Goal: Task Accomplishment & Management: Complete application form

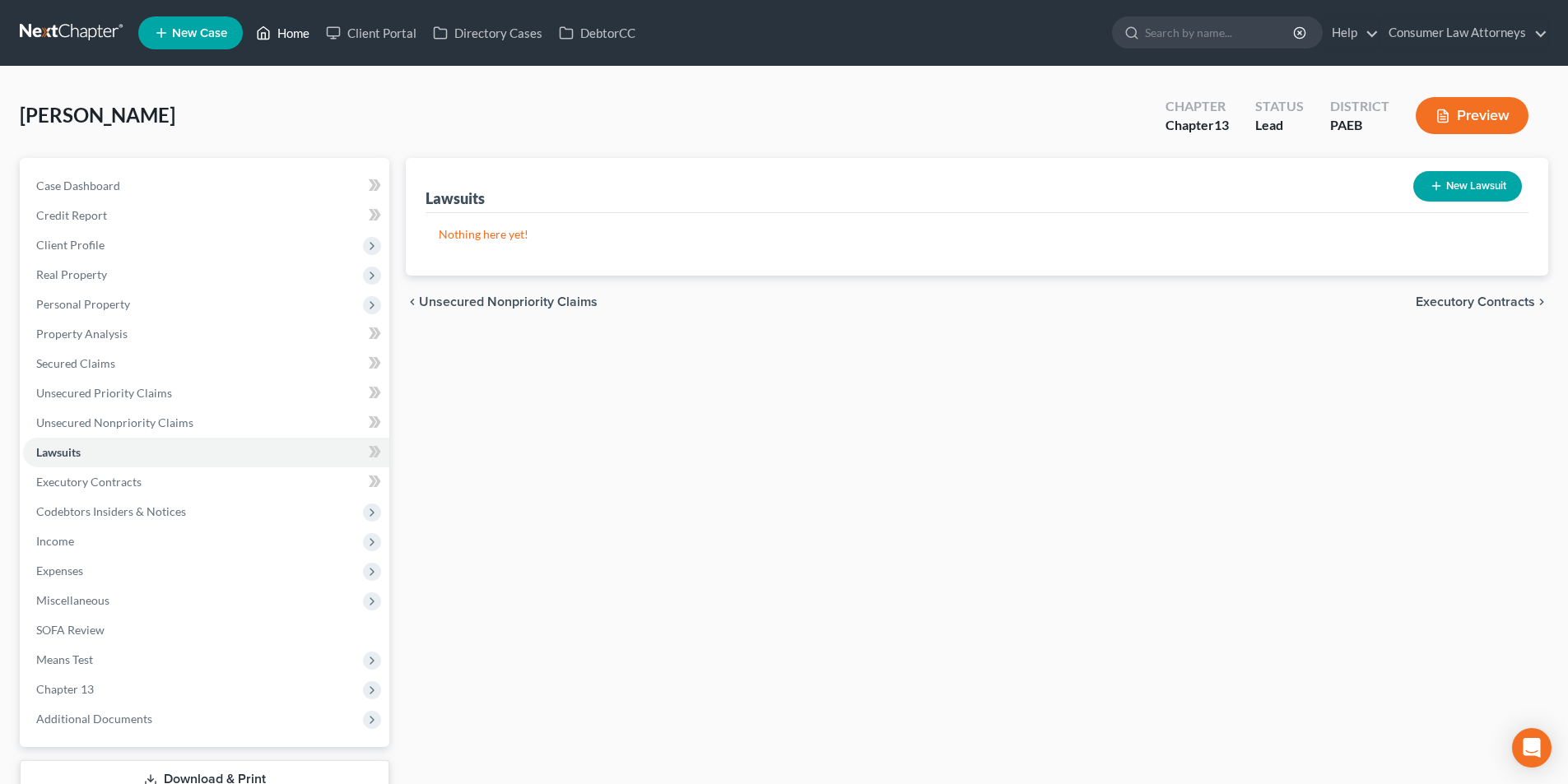
click at [285, 42] on link "Home" at bounding box center [283, 32] width 70 height 29
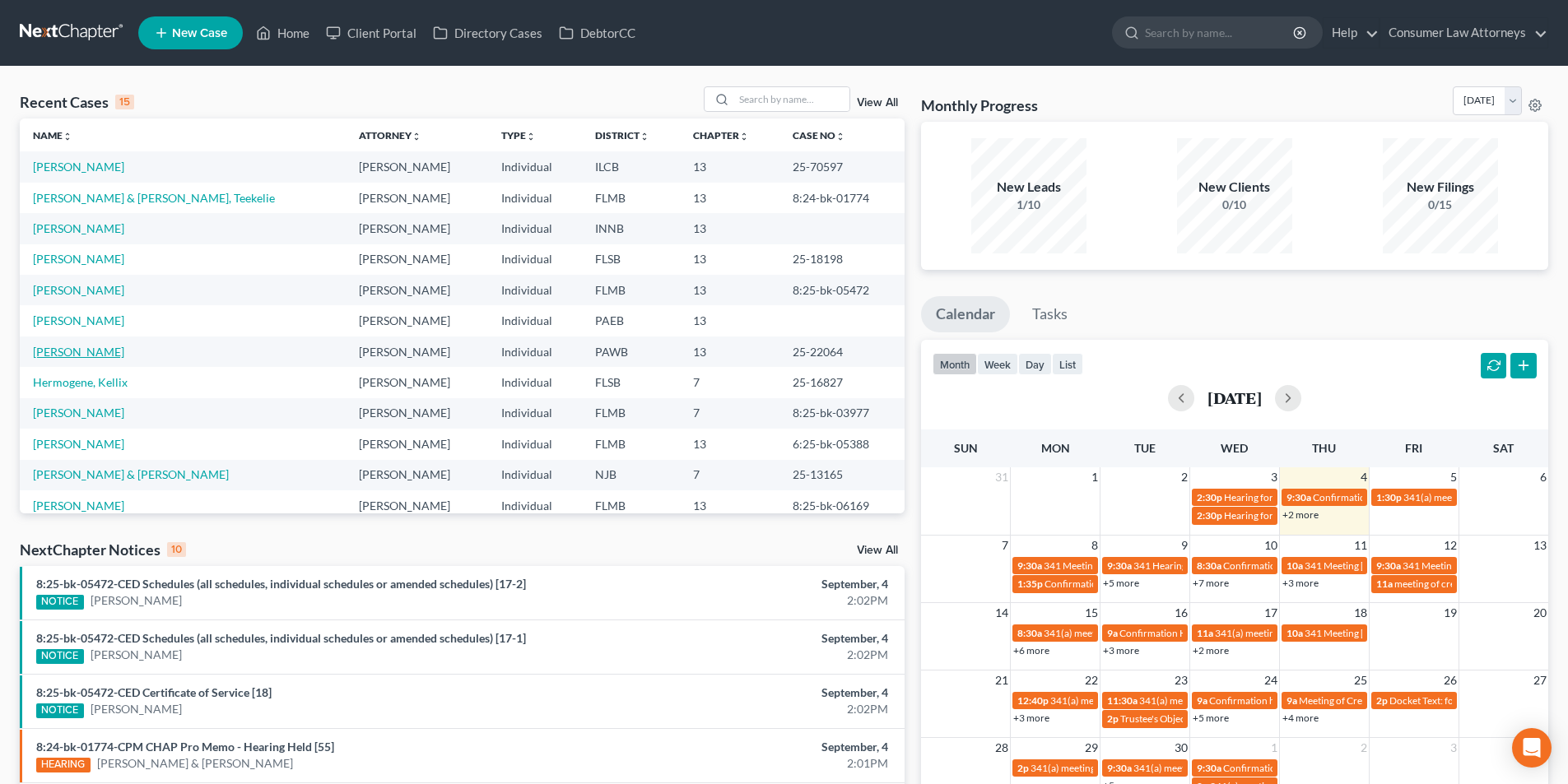
click at [84, 354] on link "[PERSON_NAME]" at bounding box center [78, 351] width 91 height 14
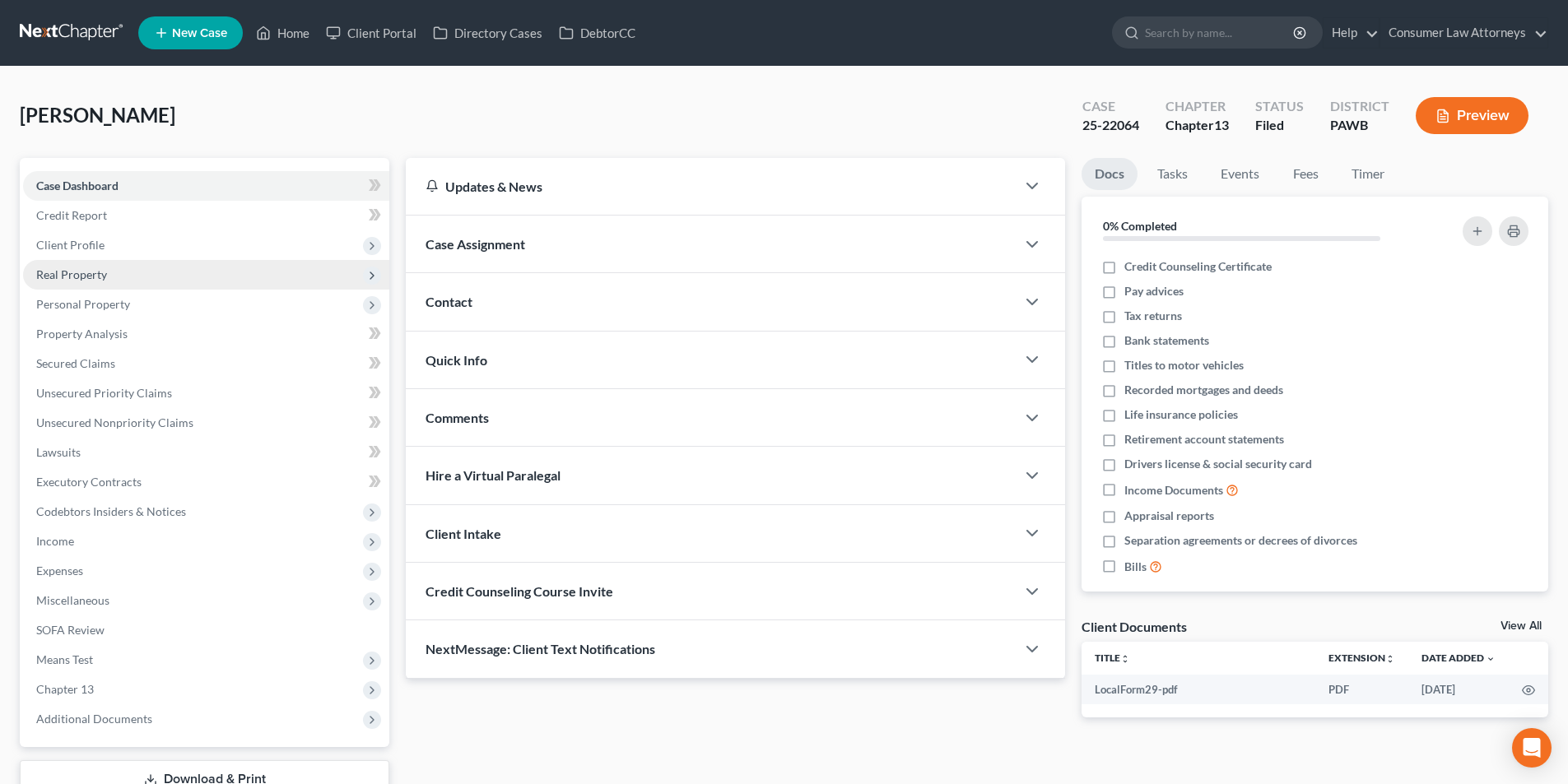
click at [100, 276] on span "Real Property" at bounding box center [71, 274] width 71 height 14
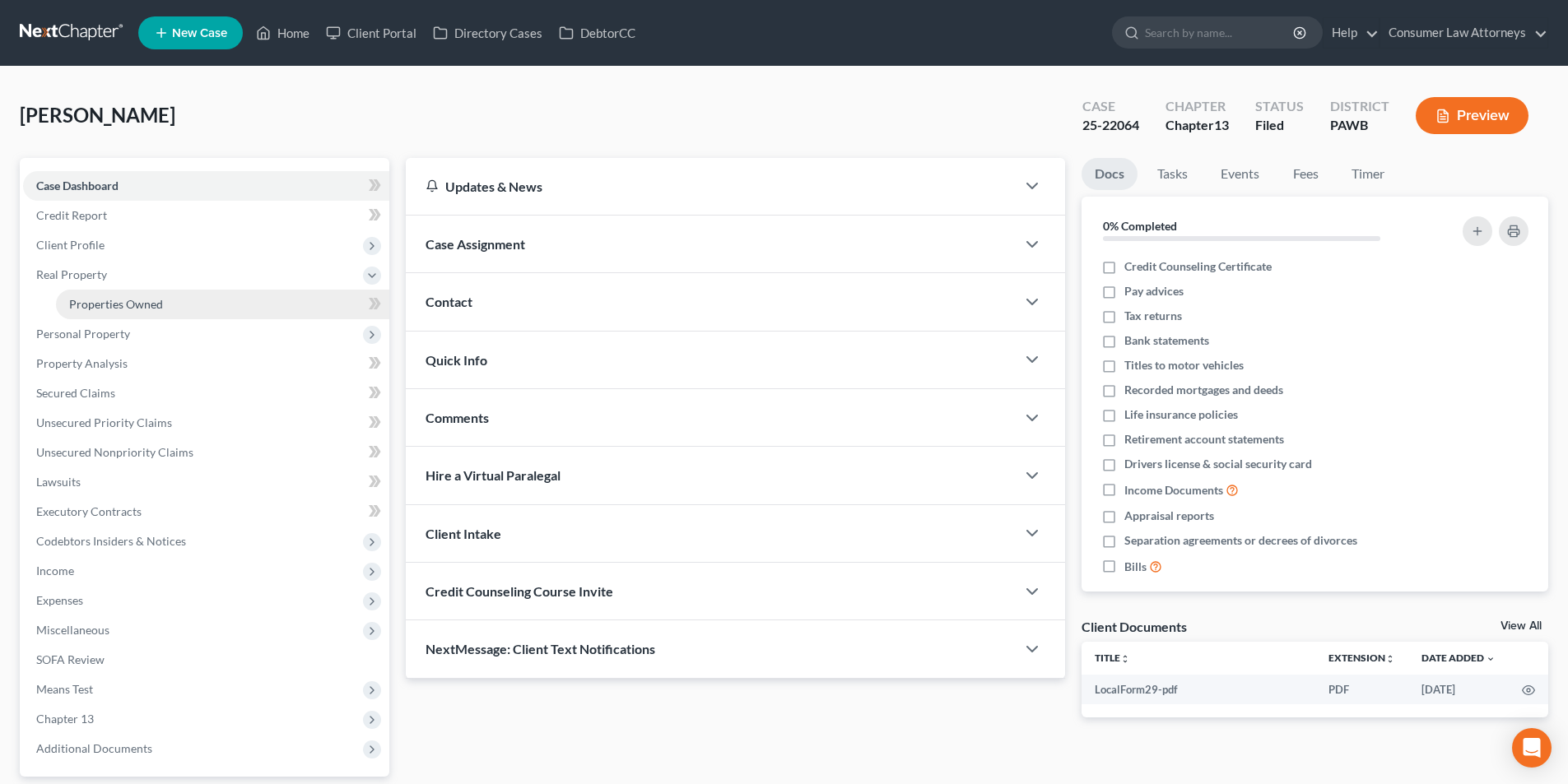
click at [126, 302] on span "Properties Owned" at bounding box center [116, 303] width 94 height 14
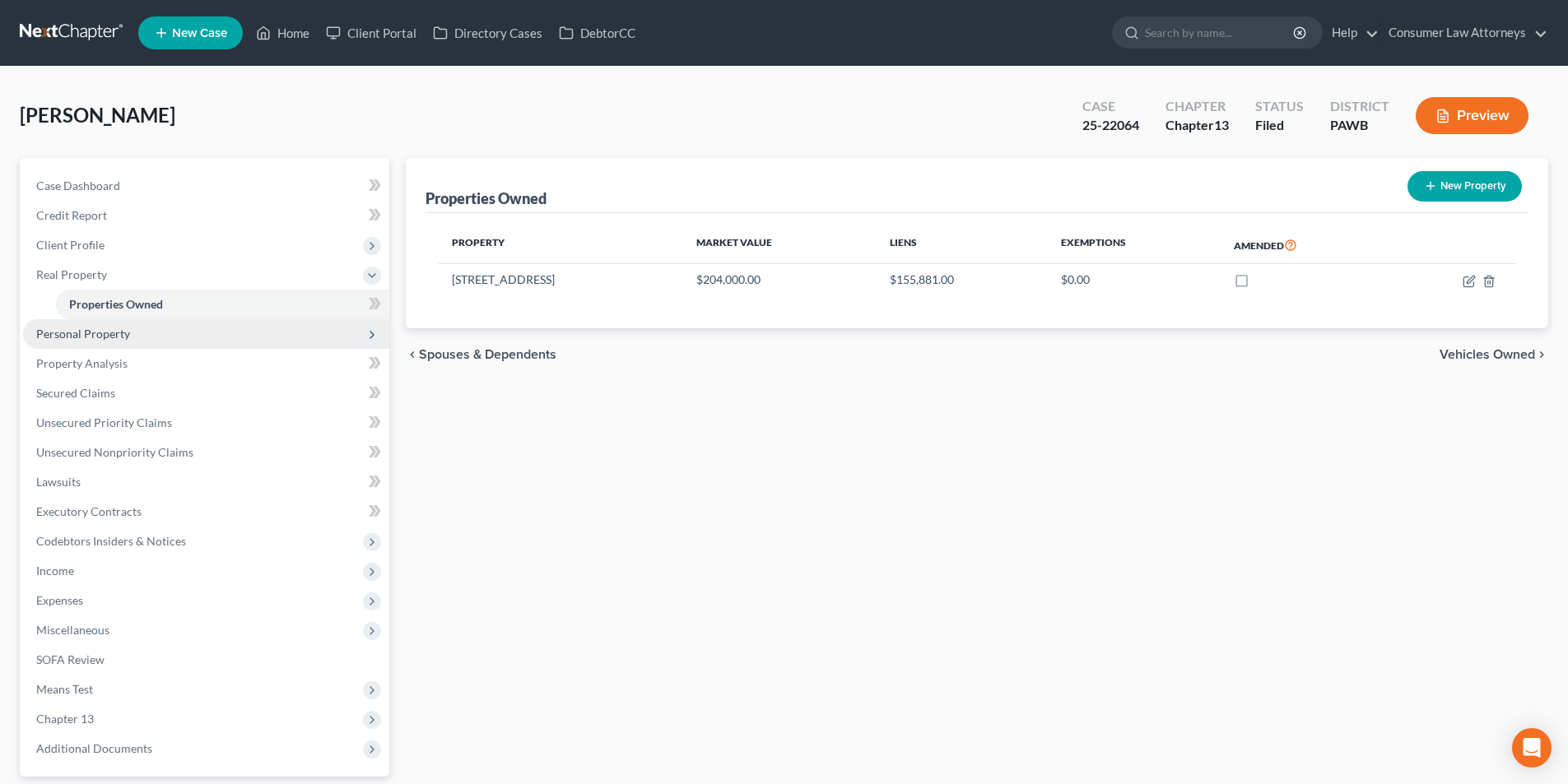
click at [115, 338] on span "Personal Property" at bounding box center [83, 334] width 94 height 14
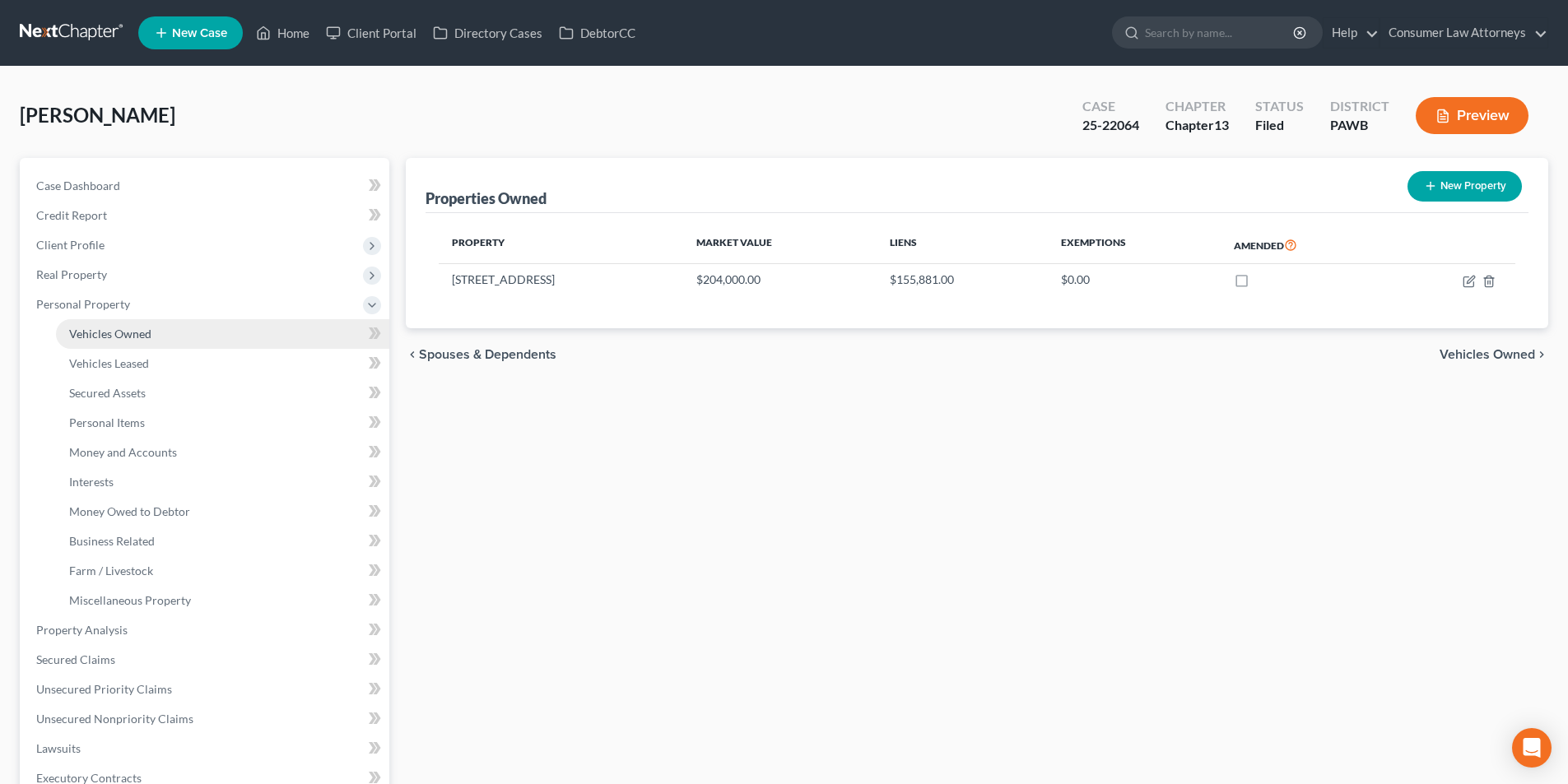
click at [127, 335] on span "Vehicles Owned" at bounding box center [109, 334] width 82 height 14
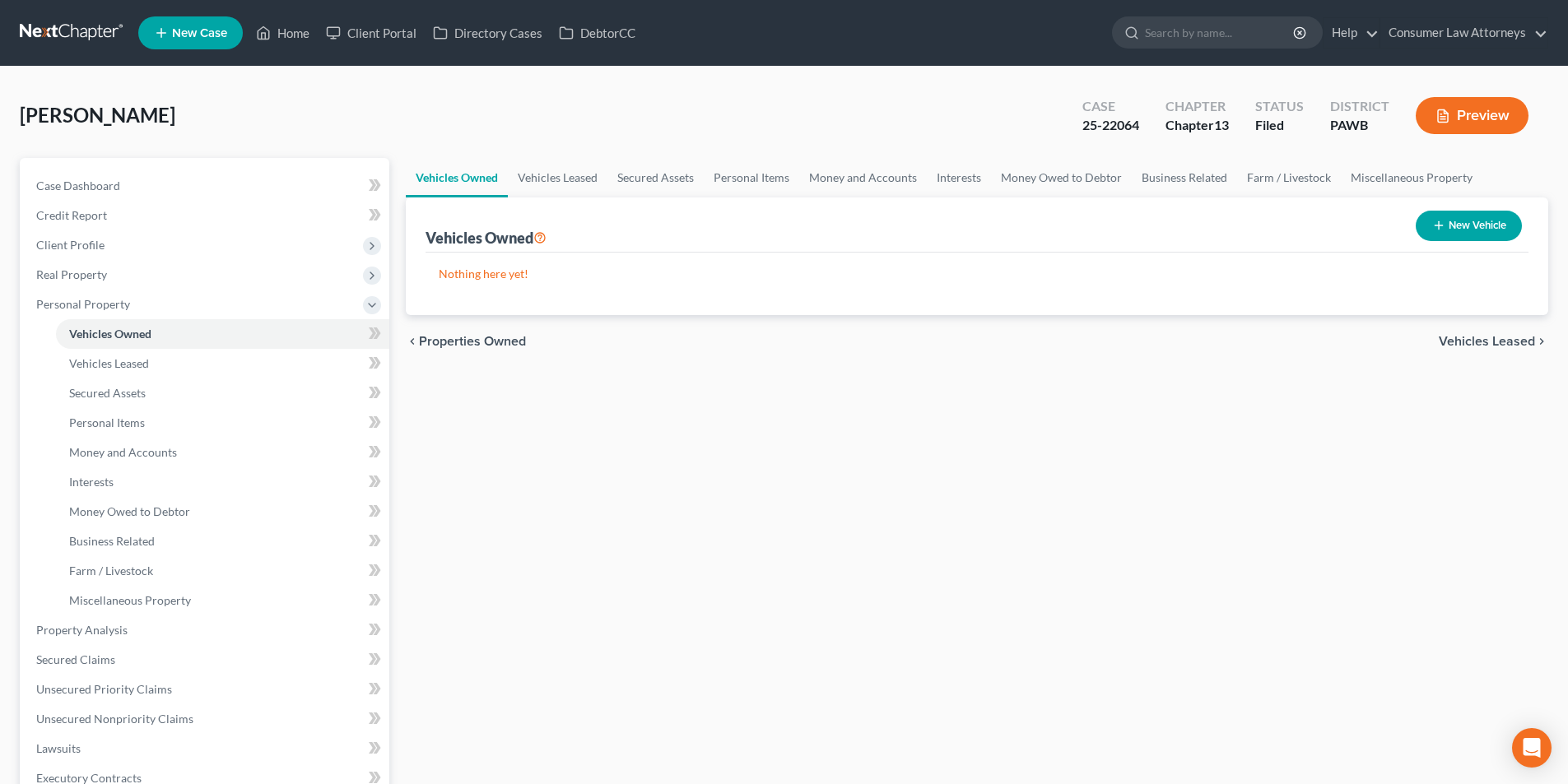
click at [1456, 220] on button "New Vehicle" at bounding box center [1468, 226] width 106 height 30
select select "0"
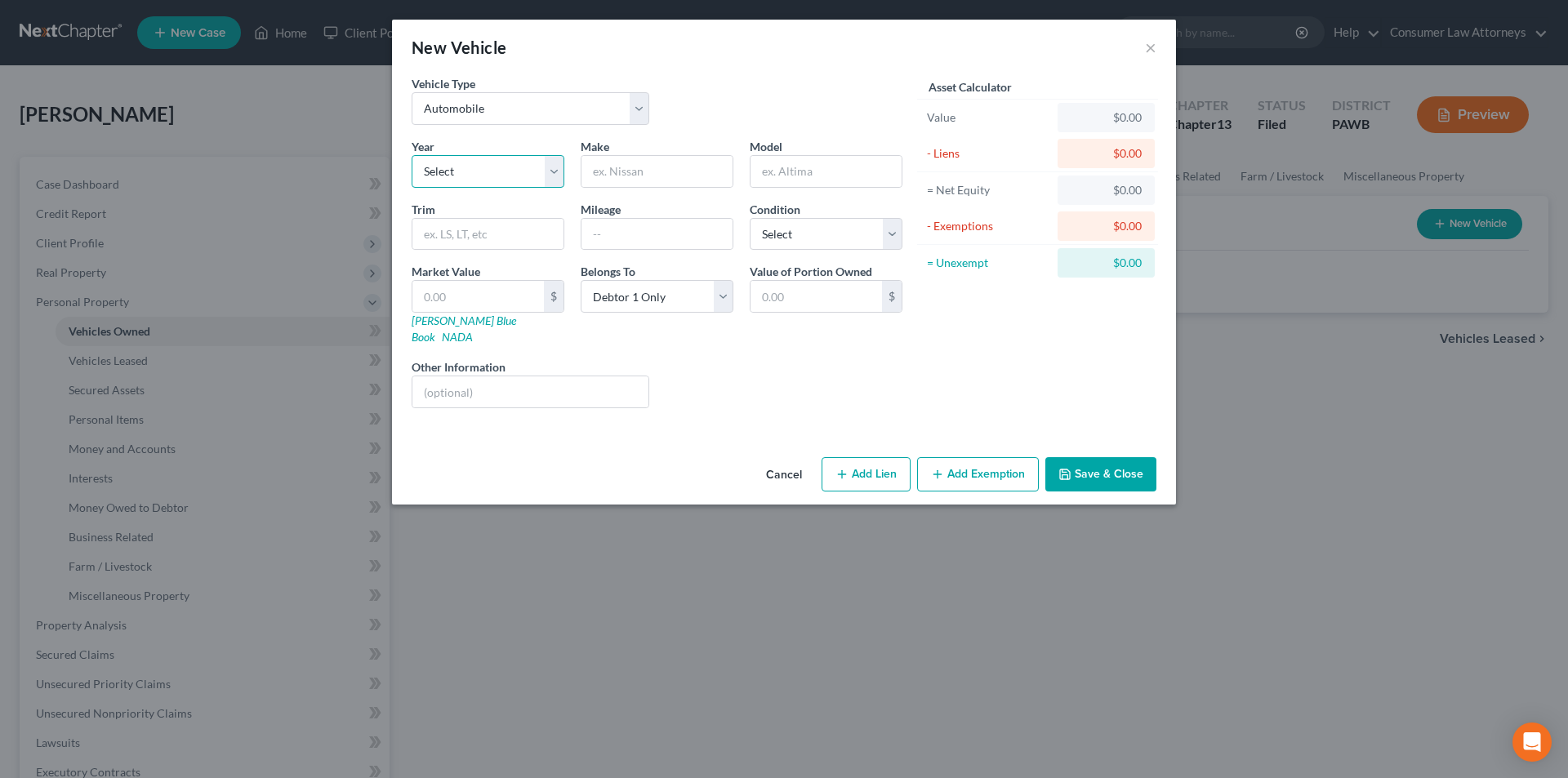
click at [499, 168] on select "Select 2026 2025 2024 2023 2022 2021 2020 2019 2018 2017 2016 2015 2014 2013 20…" at bounding box center [487, 171] width 152 height 33
select select "18"
click at [411, 155] on select "Select 2026 2025 2024 2023 2022 2021 2020 2019 2018 2017 2016 2015 2014 2013 20…" at bounding box center [487, 171] width 152 height 33
click at [674, 178] on input "text" at bounding box center [657, 171] width 151 height 31
type input "Hyundai"
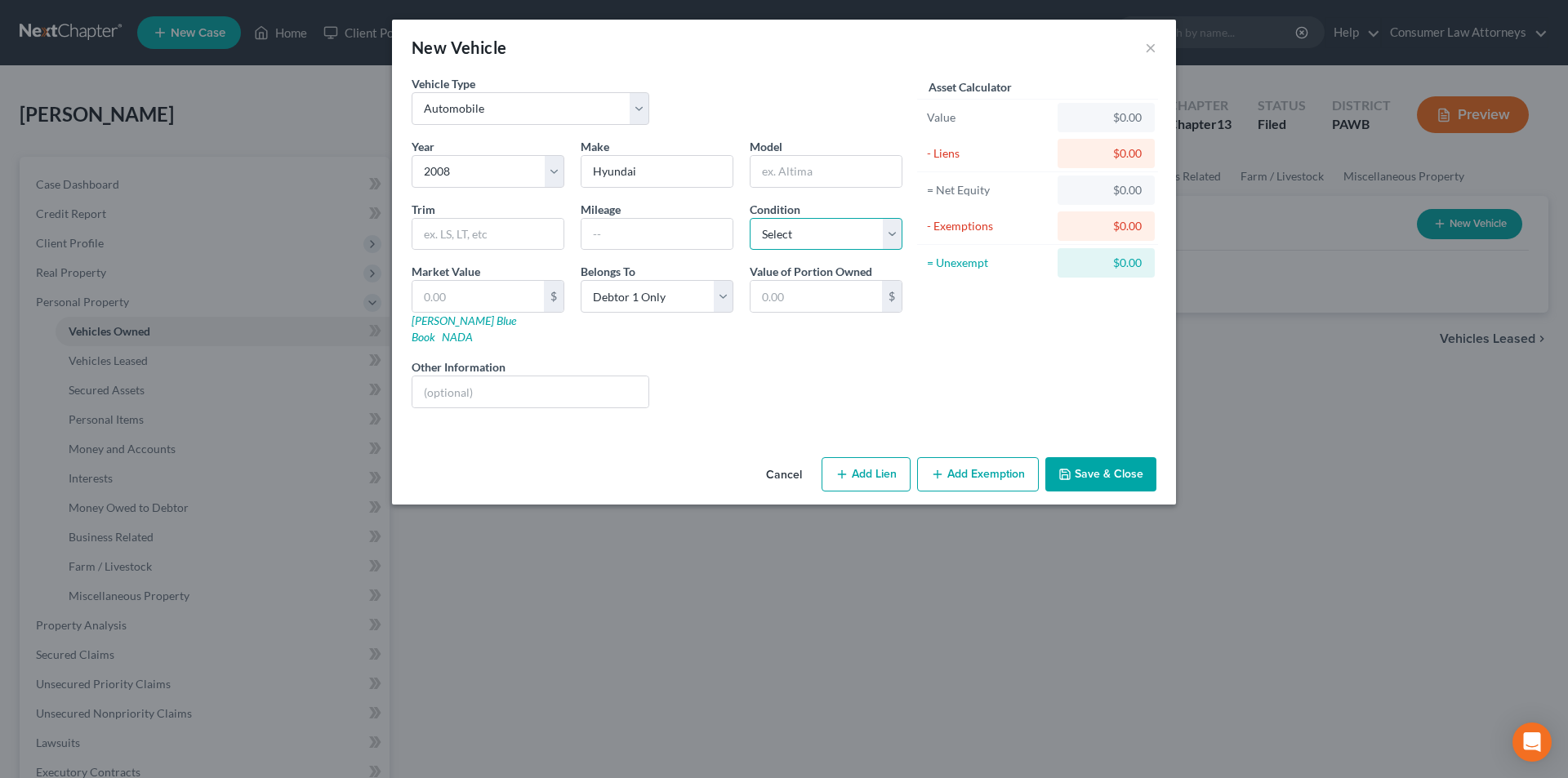
drag, startPoint x: 814, startPoint y: 231, endPoint x: 808, endPoint y: 249, distance: 19.0
click at [814, 231] on select "Select Excellent Very Good Good Fair Poor" at bounding box center [826, 234] width 152 height 33
select select "4"
click at [750, 218] on select "Select Excellent Very Good Good Fair Poor" at bounding box center [826, 234] width 152 height 33
click at [848, 178] on input "text" at bounding box center [827, 171] width 151 height 31
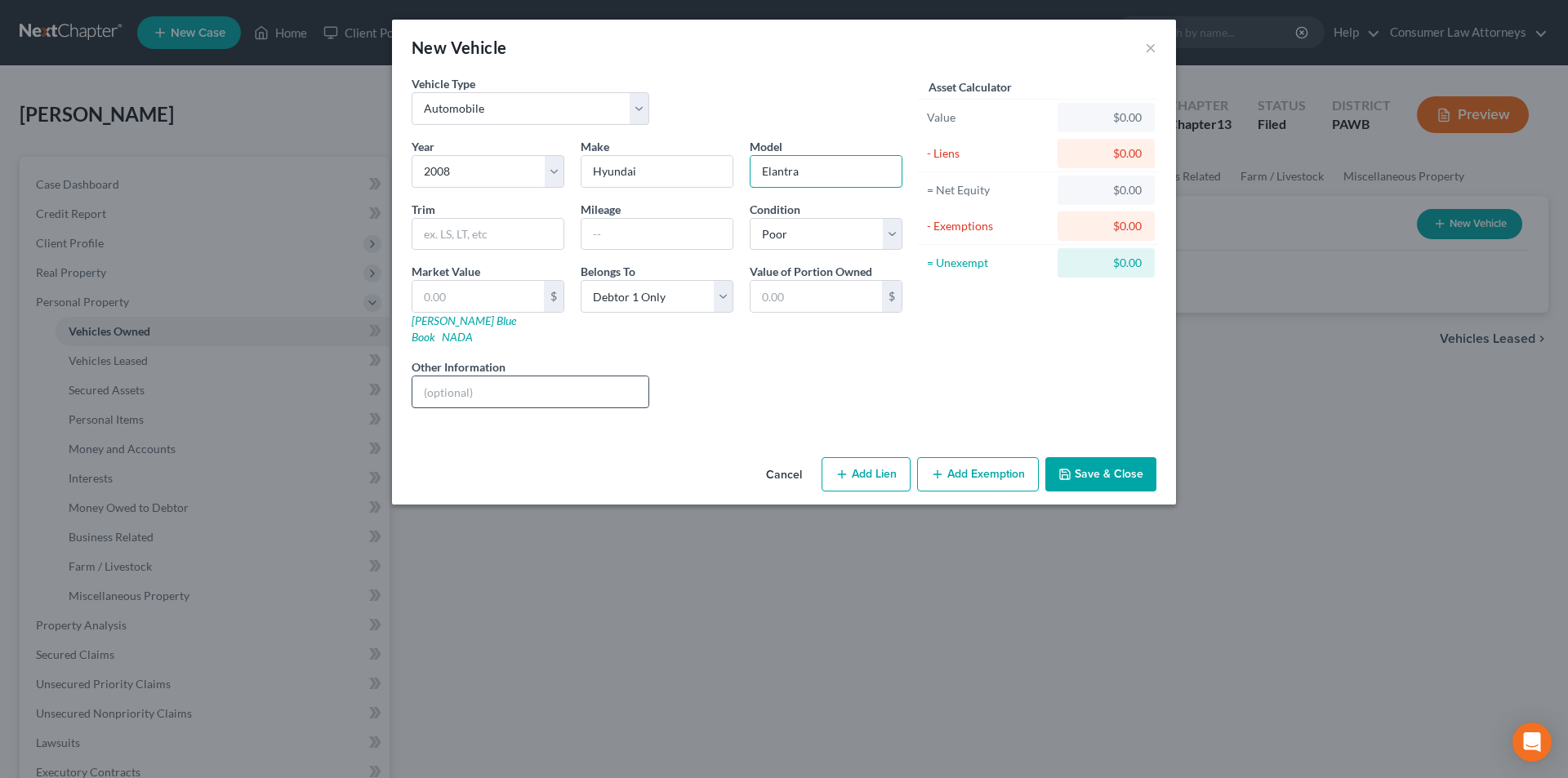
type input "Elantra"
click at [537, 381] on input "text" at bounding box center [530, 392] width 236 height 31
type input "Vin No. KM"
drag, startPoint x: 423, startPoint y: 365, endPoint x: 347, endPoint y: 363, distance: 76.0
click at [347, 363] on div "New Vehicle × Vehicle Type Select Automobile Truck Trailer Watercraft Aircraft …" at bounding box center [784, 389] width 1568 height 778
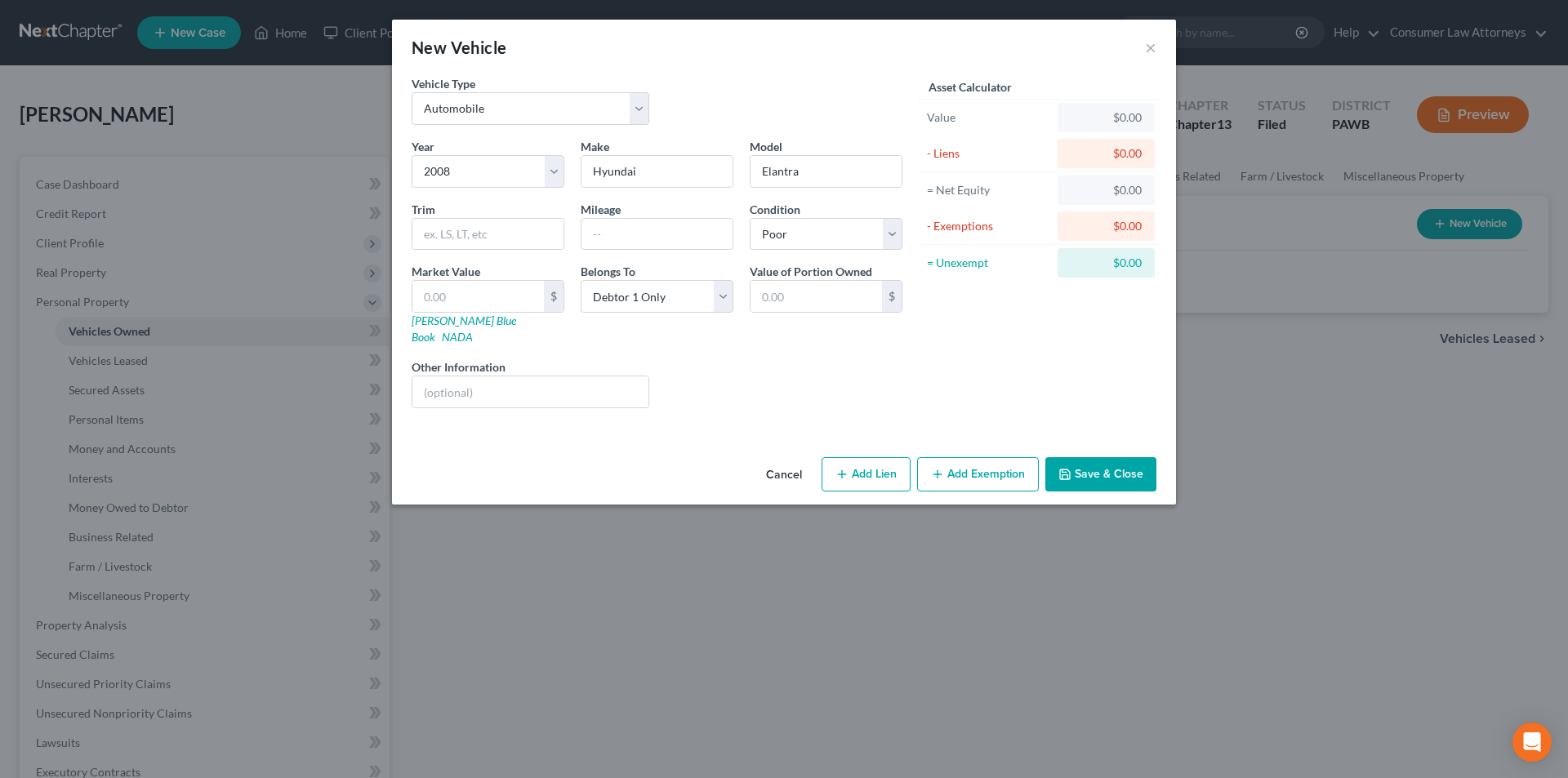
click at [1114, 457] on button "Save & Close" at bounding box center [1100, 474] width 111 height 35
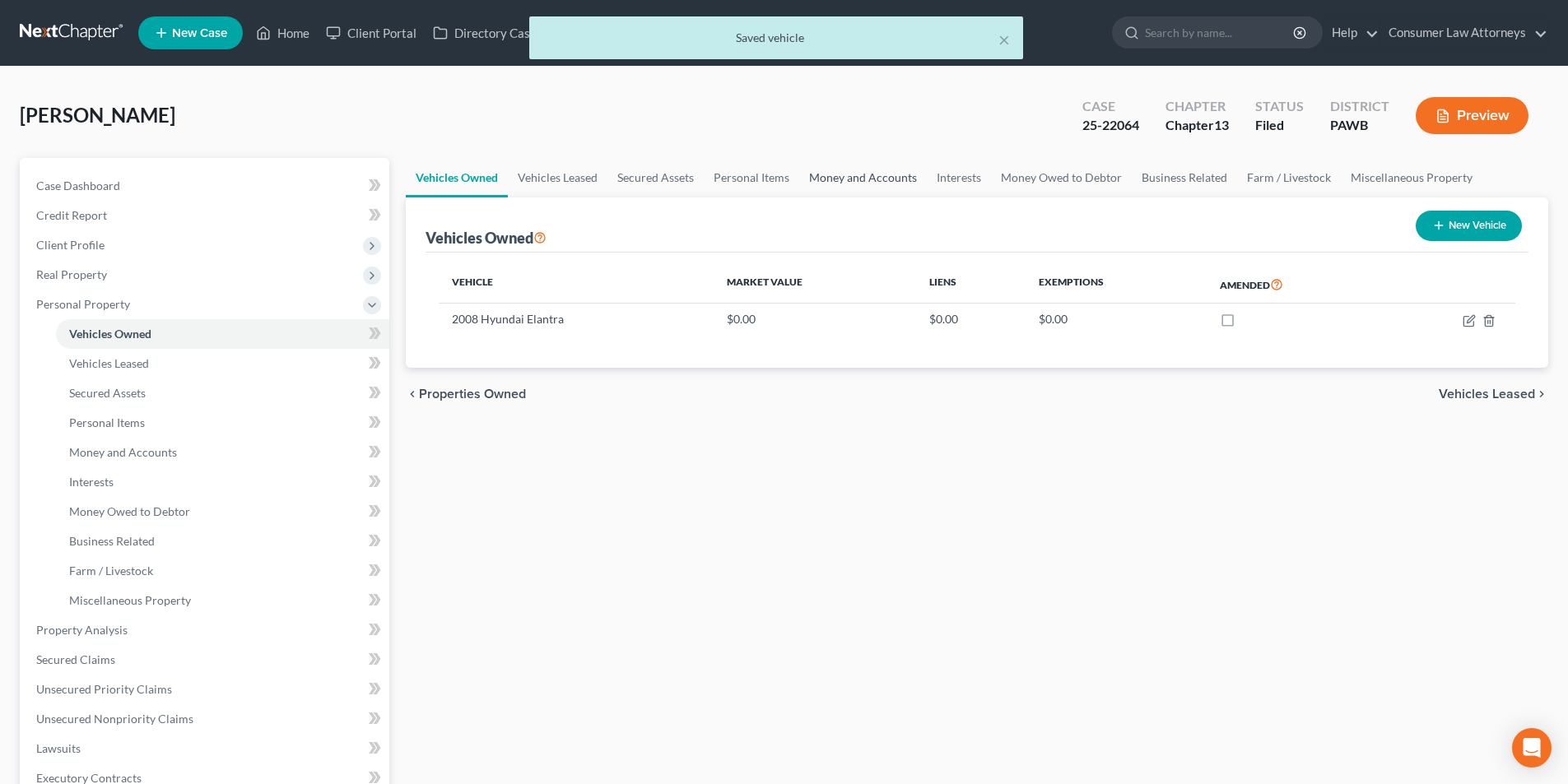
click at [884, 184] on link "Money and Accounts" at bounding box center [862, 178] width 127 height 40
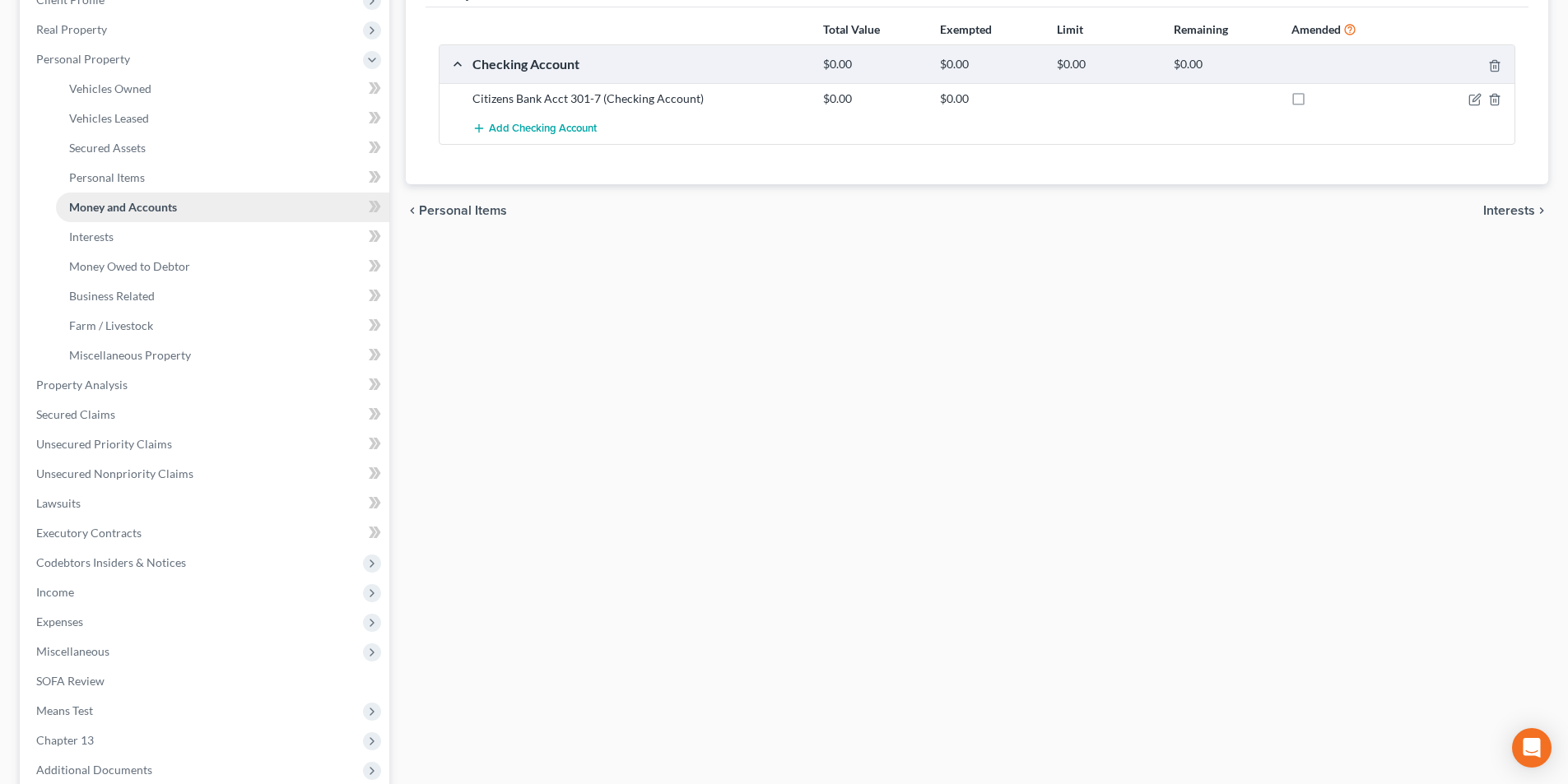
scroll to position [329, 0]
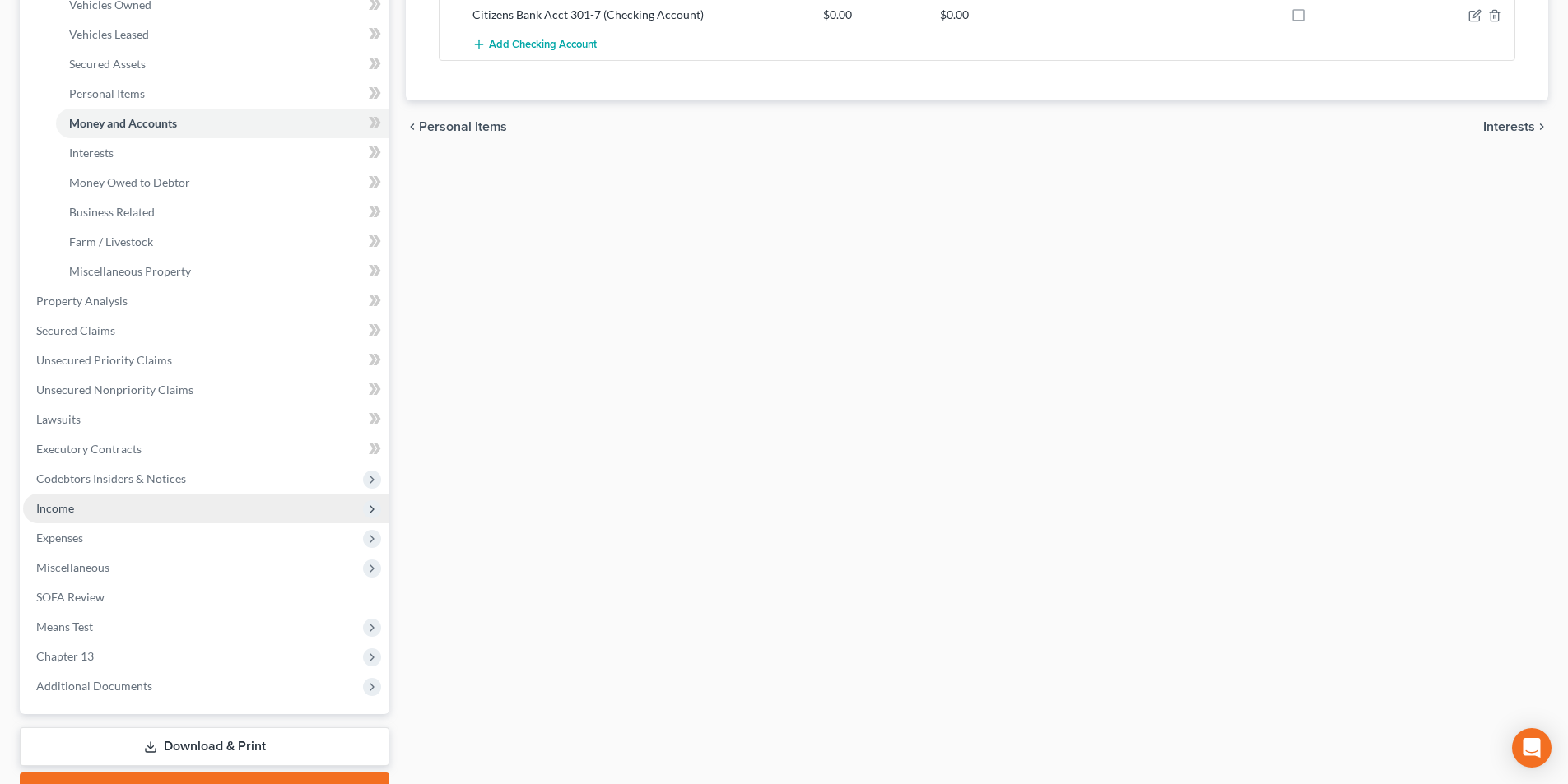
click at [88, 510] on span "Income" at bounding box center [205, 508] width 367 height 29
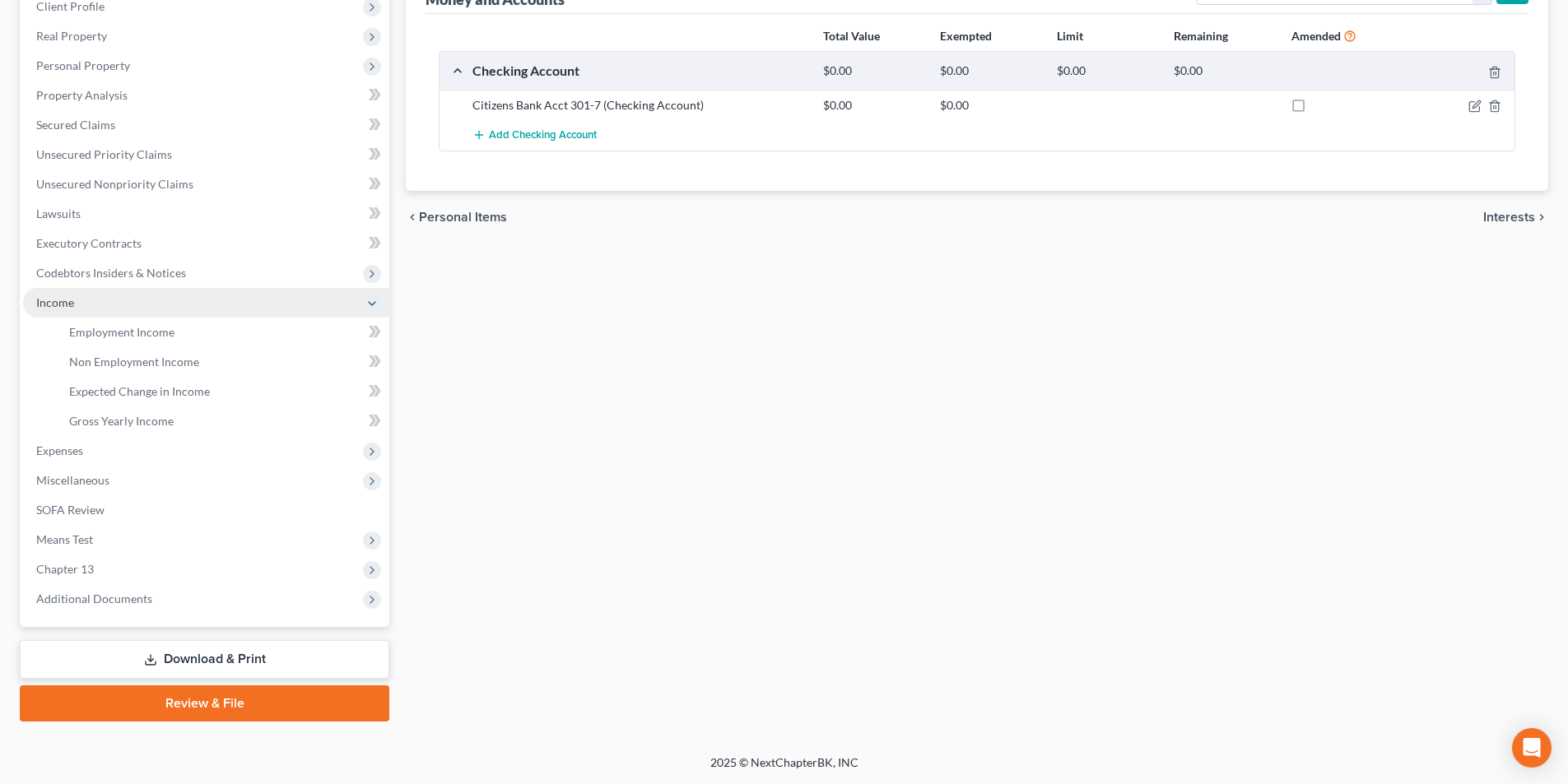
scroll to position [238, 0]
click at [156, 332] on span "Employment Income" at bounding box center [122, 332] width 106 height 14
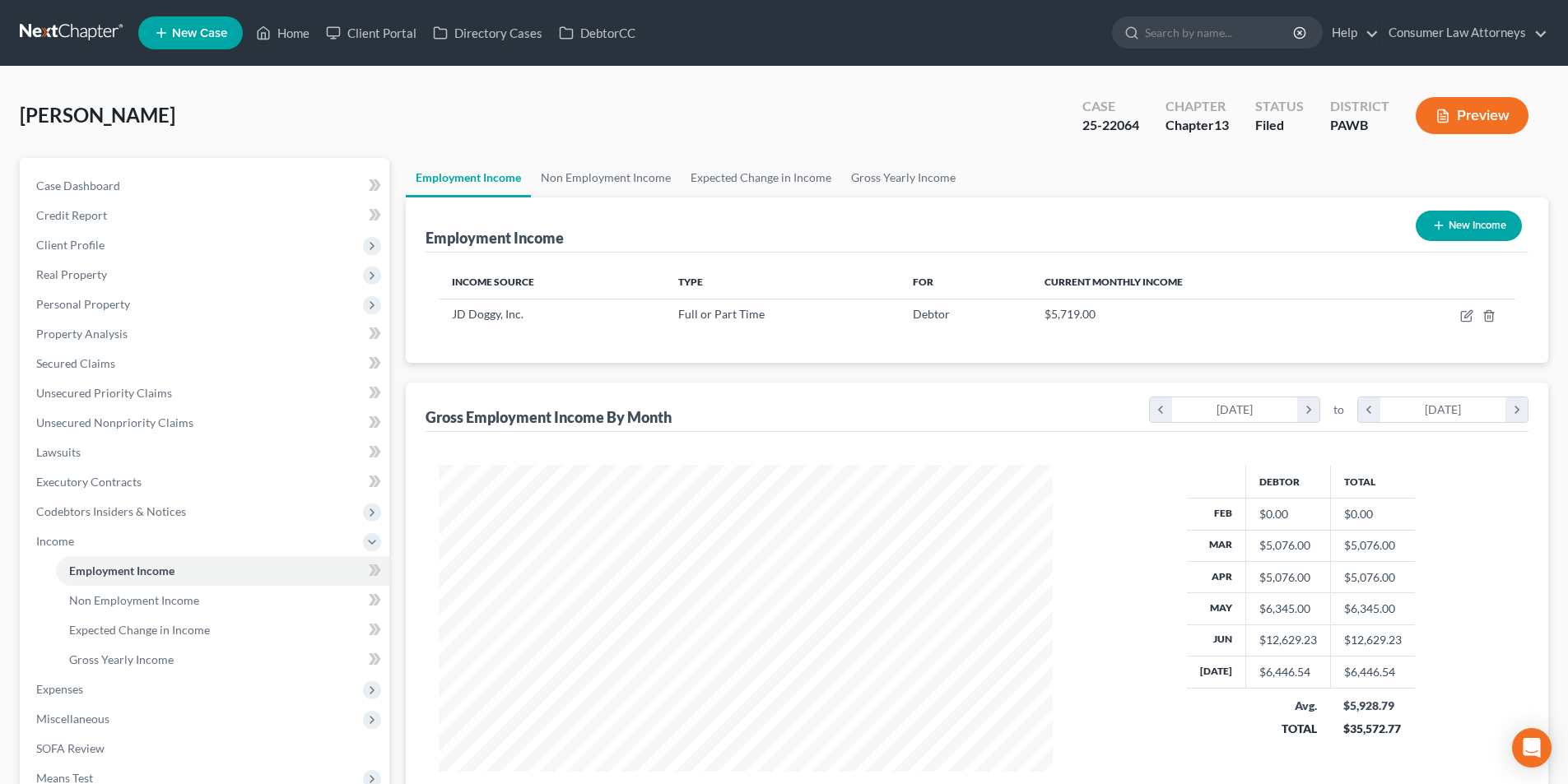
scroll to position [307, 646]
click at [938, 172] on link "Gross Yearly Income" at bounding box center [904, 178] width 124 height 40
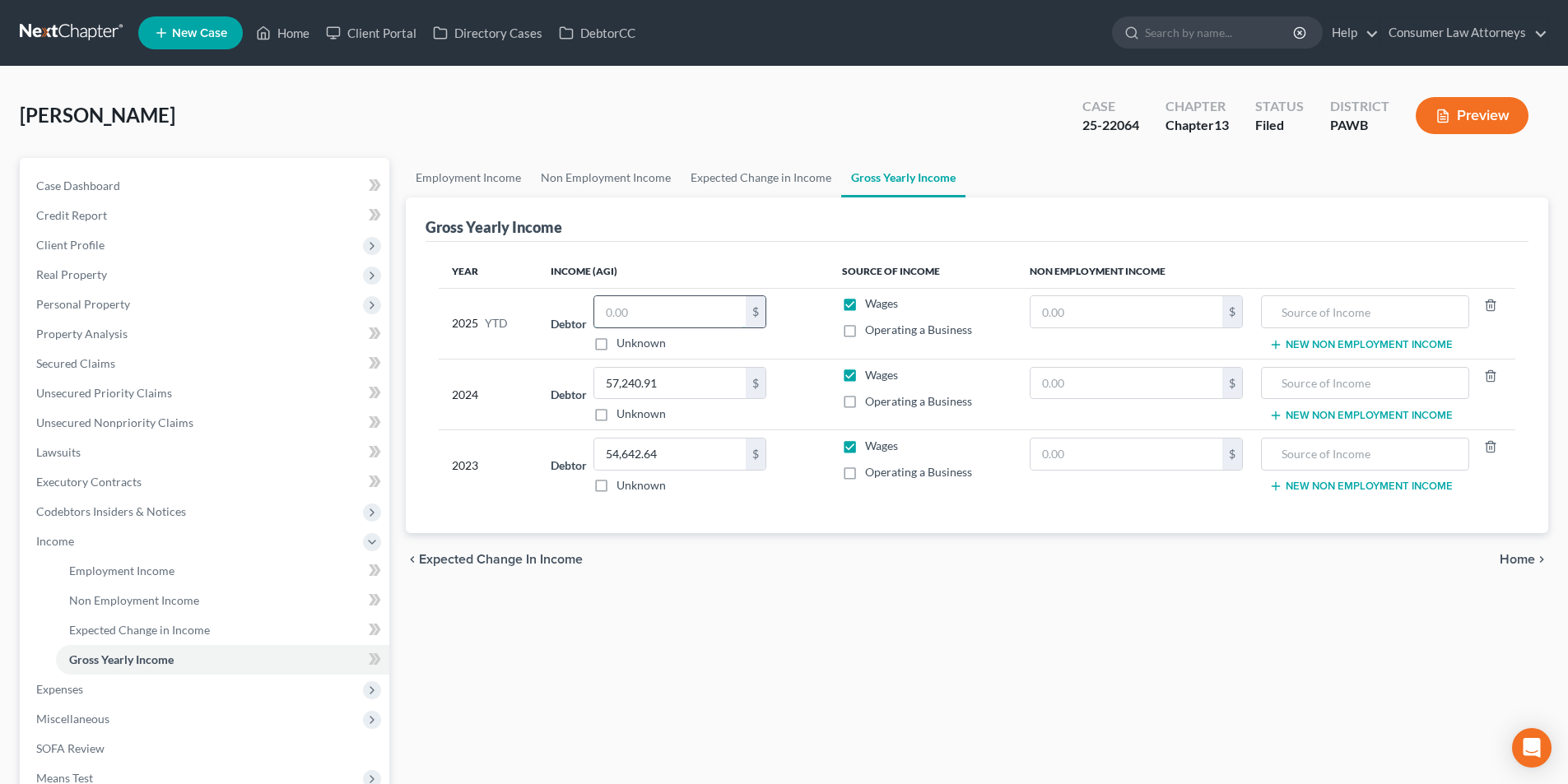
click at [666, 315] on input "text" at bounding box center [670, 311] width 152 height 31
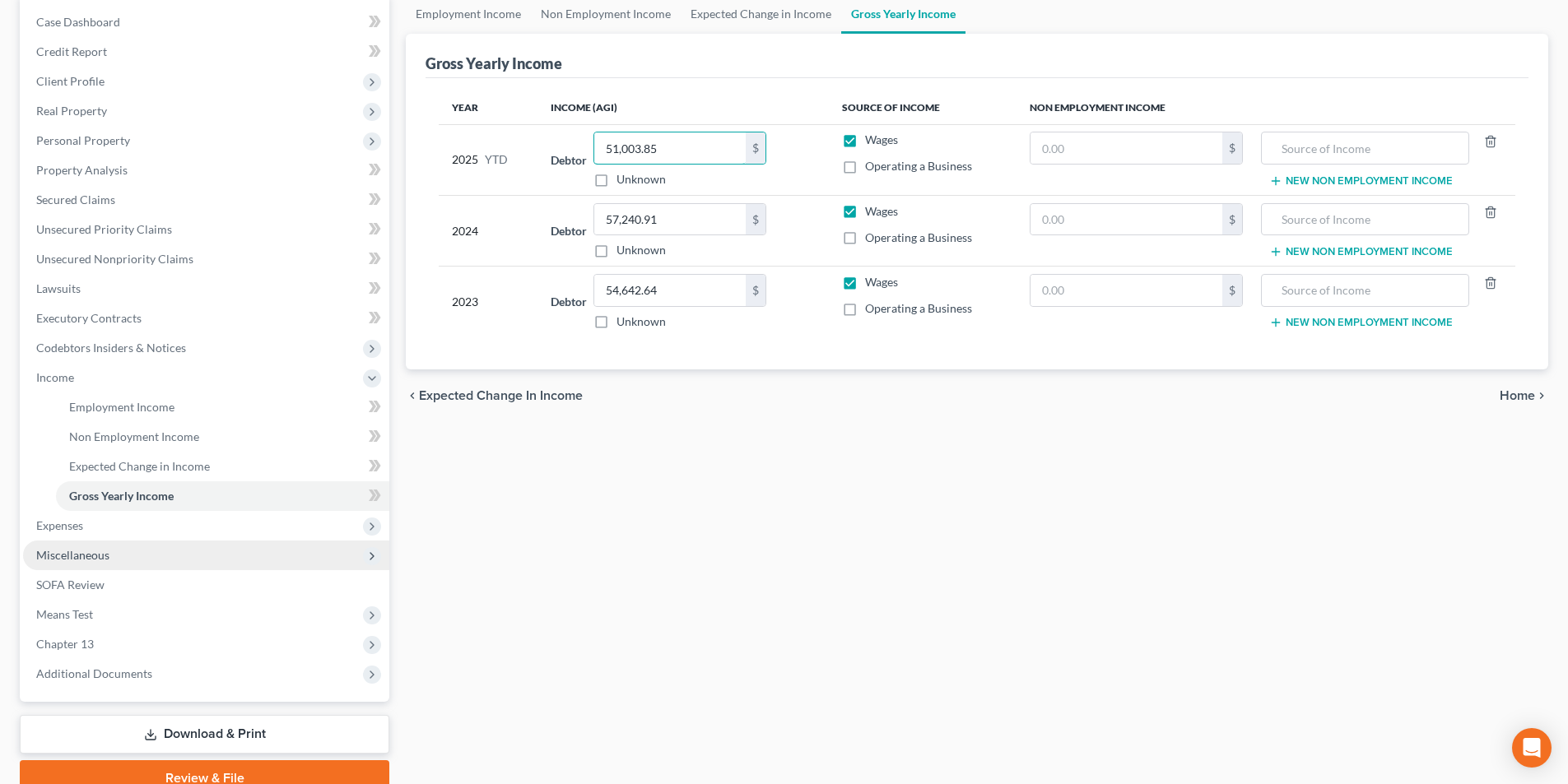
scroll to position [165, 0]
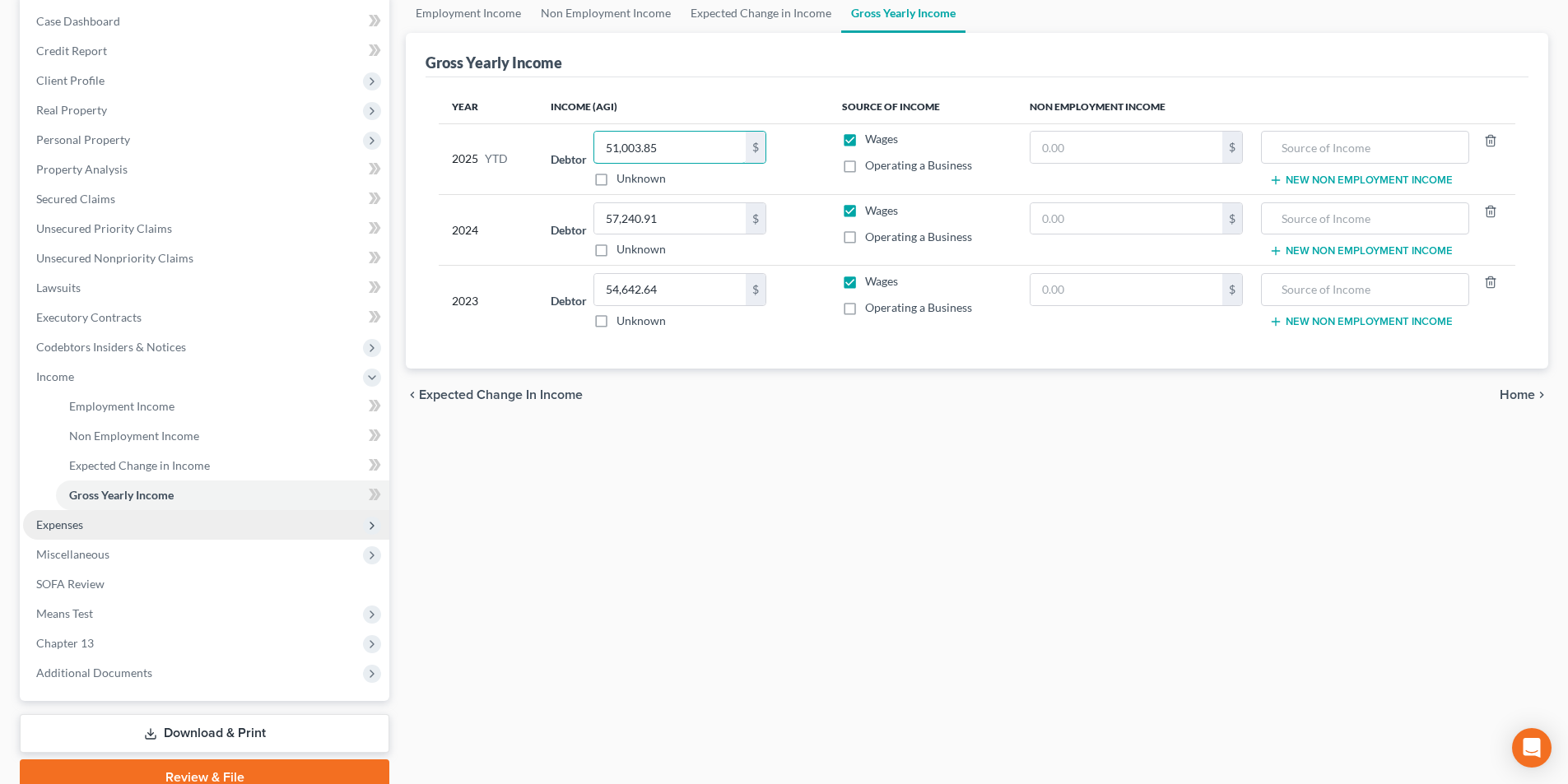
type input "51,003.85"
click at [69, 534] on span "Expenses" at bounding box center [205, 524] width 367 height 29
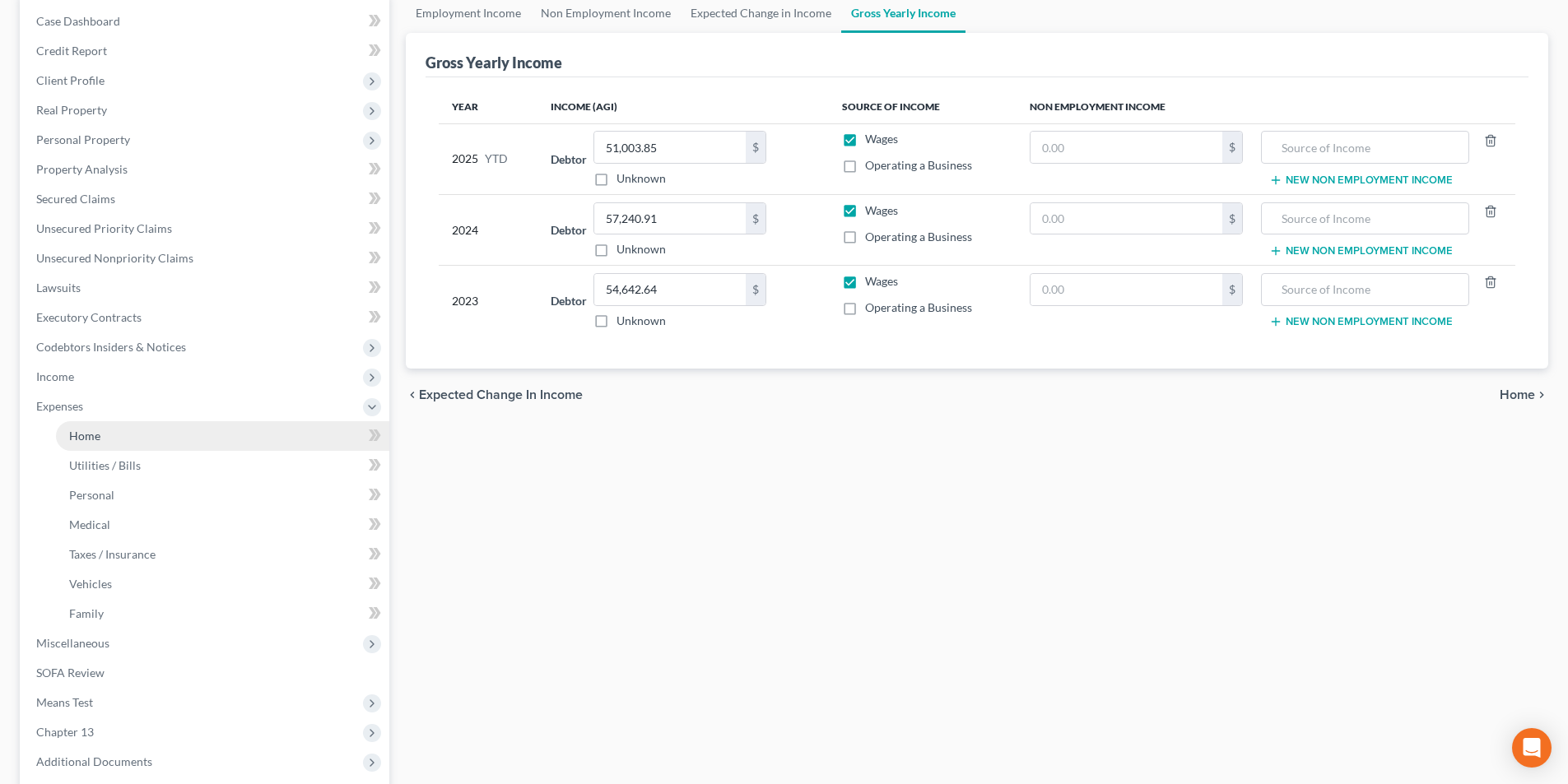
click at [106, 436] on link "Home" at bounding box center [222, 435] width 334 height 29
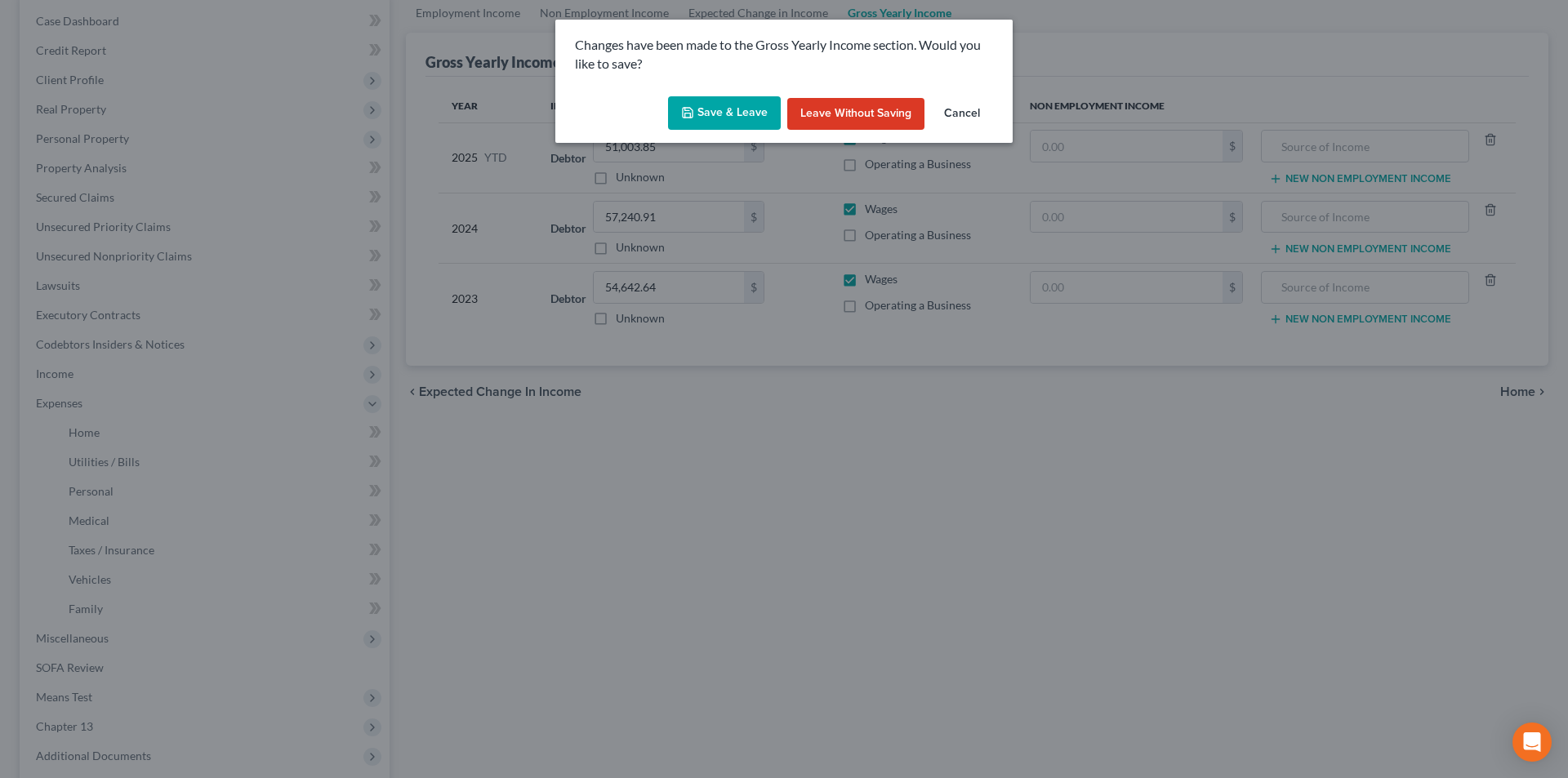
click at [723, 104] on button "Save & Leave" at bounding box center [724, 113] width 113 height 35
